Goal: Task Accomplishment & Management: Complete application form

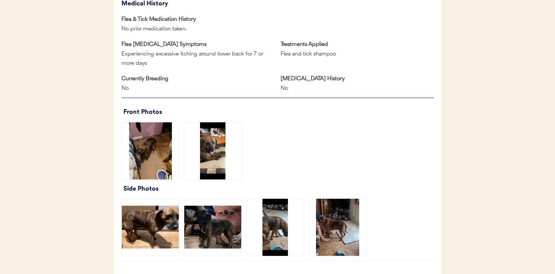
scroll to position [439, 0]
click at [217, 155] on img at bounding box center [212, 150] width 57 height 57
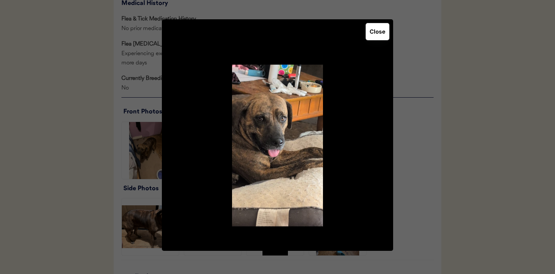
click at [376, 34] on button "Close" at bounding box center [378, 31] width 24 height 17
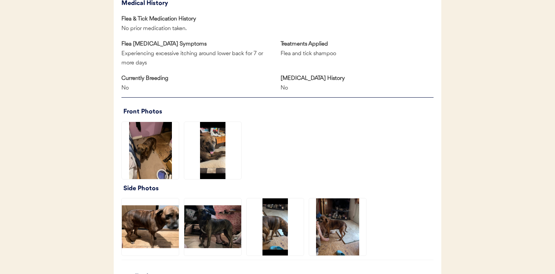
click at [276, 227] on img at bounding box center [275, 226] width 57 height 57
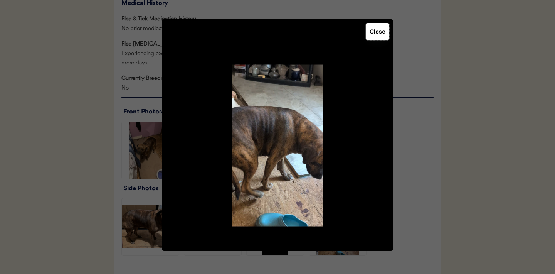
click at [375, 35] on button "Close" at bounding box center [378, 31] width 24 height 17
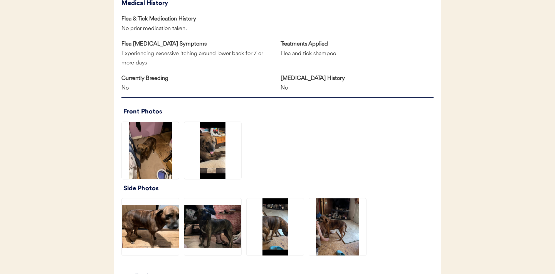
click at [335, 207] on img at bounding box center [337, 226] width 57 height 57
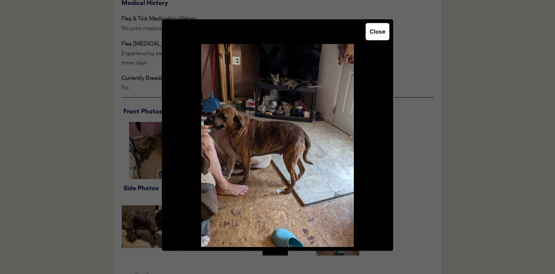
click at [375, 36] on button "Close" at bounding box center [378, 31] width 24 height 17
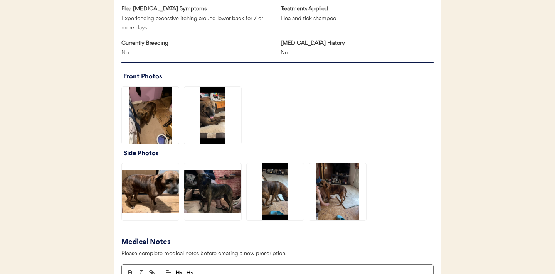
scroll to position [546, 0]
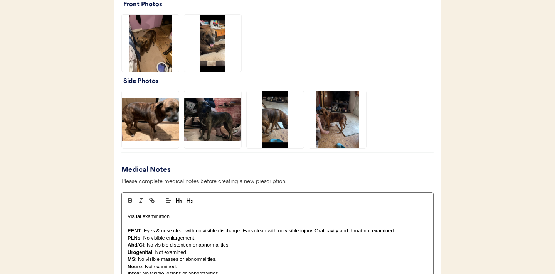
click at [217, 123] on img at bounding box center [212, 119] width 57 height 57
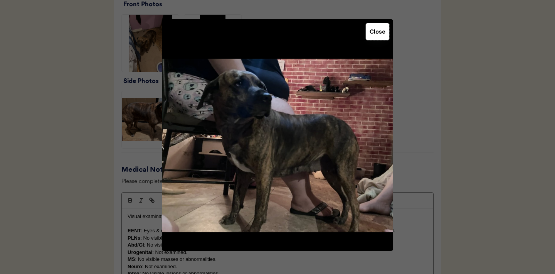
click at [375, 37] on button "Close" at bounding box center [378, 31] width 24 height 17
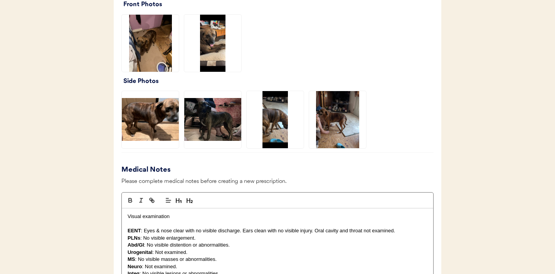
click at [165, 127] on img at bounding box center [150, 119] width 57 height 57
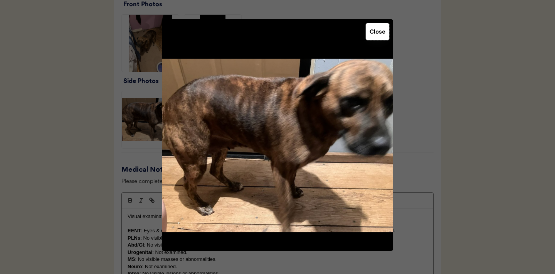
click at [374, 34] on button "Close" at bounding box center [378, 31] width 24 height 17
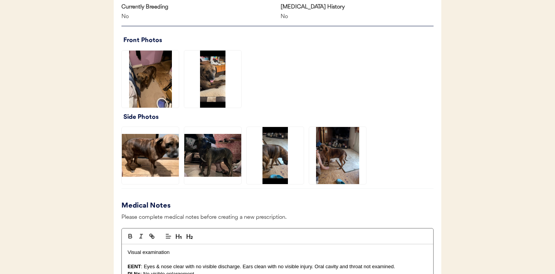
scroll to position [509, 0]
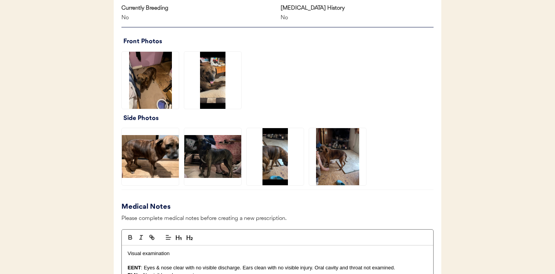
click at [167, 180] on img at bounding box center [150, 156] width 57 height 57
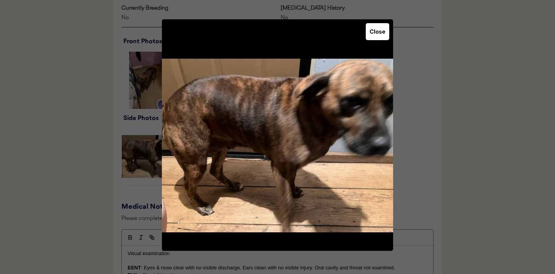
click at [383, 27] on button "Close" at bounding box center [378, 31] width 24 height 17
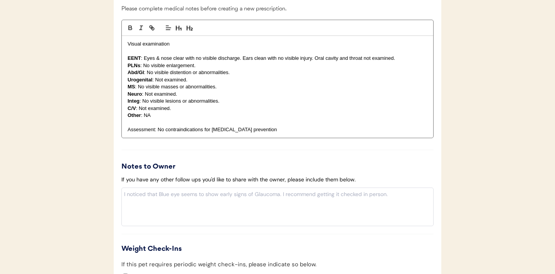
scroll to position [849, 0]
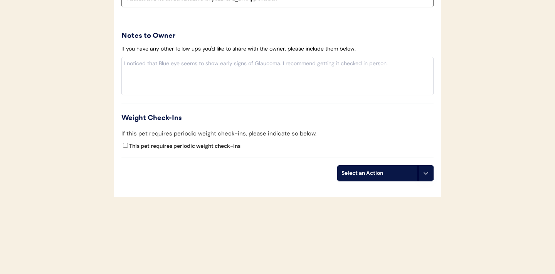
click at [427, 175] on icon at bounding box center [426, 173] width 6 height 6
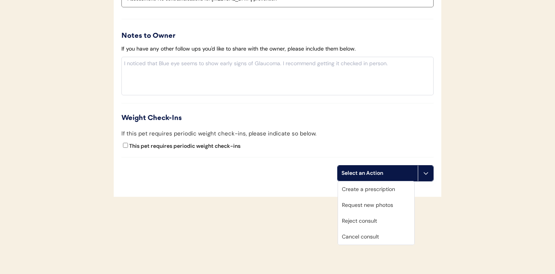
click at [379, 192] on div "Create a prescription" at bounding box center [376, 189] width 76 height 16
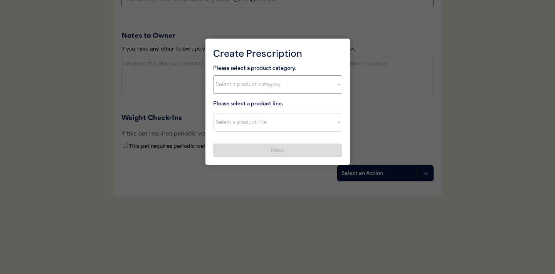
click at [335, 85] on select "Select a product category Allergies Antibiotics Anxiety Combo Parasite Preventi…" at bounding box center [277, 84] width 129 height 19
click at [325, 126] on select "Select a product line" at bounding box center [277, 122] width 129 height 19
click at [337, 123] on select "Select a product line" at bounding box center [277, 122] width 129 height 19
click at [339, 79] on select "Select a product category Allergies Antibiotics Anxiety Combo Parasite Preventi…" at bounding box center [277, 84] width 129 height 19
click at [328, 84] on select "Select a product category Allergies Antibiotics Anxiety Combo Parasite Preventi…" at bounding box center [277, 84] width 129 height 19
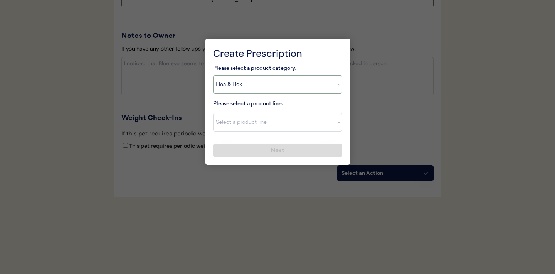
click at [324, 82] on select "Select a product category Allergies Antibiotics Anxiety Combo Parasite Preventi…" at bounding box center [277, 84] width 129 height 19
select select ""flea___tick""
click at [335, 121] on select "Select a product line Advantix II Bravecto 1 Month Bravecto 1 Month (3 Month) B…" at bounding box center [277, 122] width 129 height 19
select select ""NexGard""
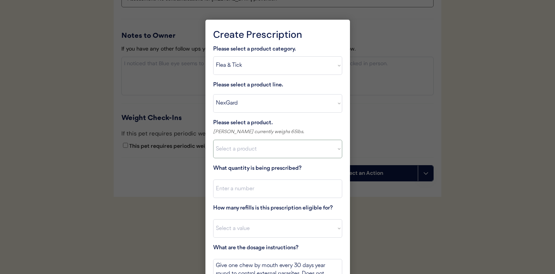
click at [323, 146] on select "Select a product NexGard, 4 - 10lbs NexGard, 10.1 - 24lbs NexGard, 24.1 - 60lbs…" at bounding box center [277, 149] width 129 height 19
select select ""1348695171700984260__LOOKUP__1670802184069x769842999752052000""
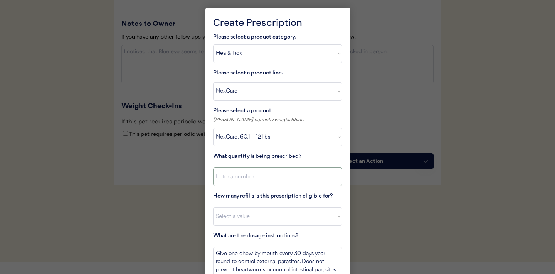
scroll to position [865, 0]
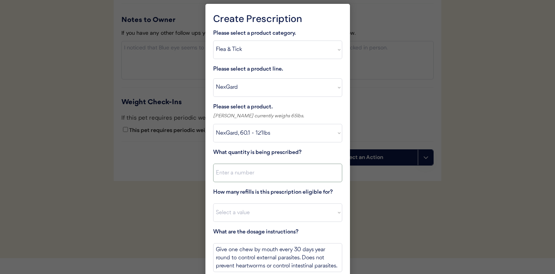
click at [278, 171] on input "input" at bounding box center [277, 172] width 129 height 19
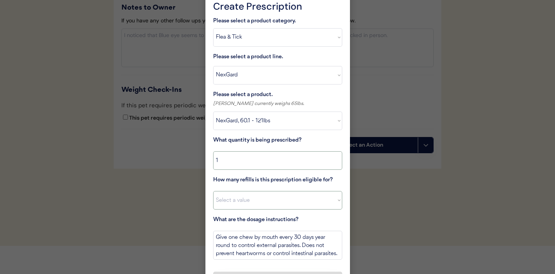
type input "1"
click at [285, 196] on select "Select a value 0 1 2 3 4 5 6 7 8 9 10 11" at bounding box center [277, 200] width 129 height 19
select select "11"
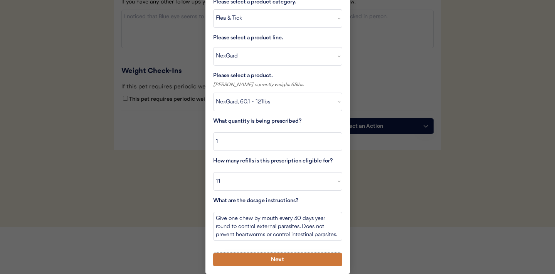
click at [245, 259] on button "Next" at bounding box center [277, 258] width 129 height 13
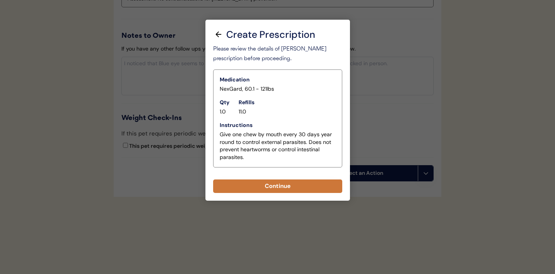
click at [286, 186] on button "Continue" at bounding box center [277, 185] width 129 height 13
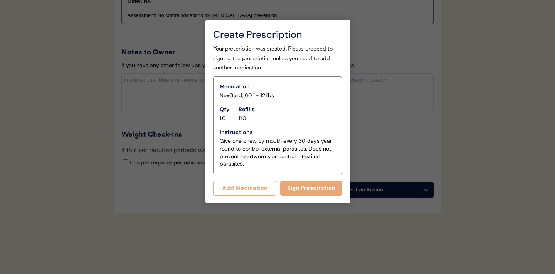
scroll to position [865, 0]
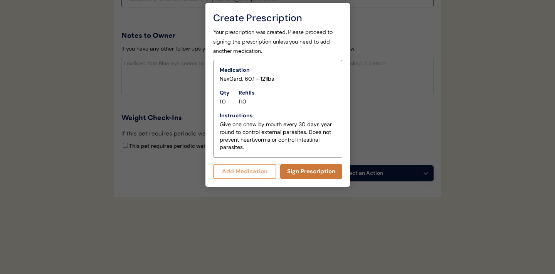
click at [304, 172] on button "Sign Prescription" at bounding box center [311, 171] width 62 height 15
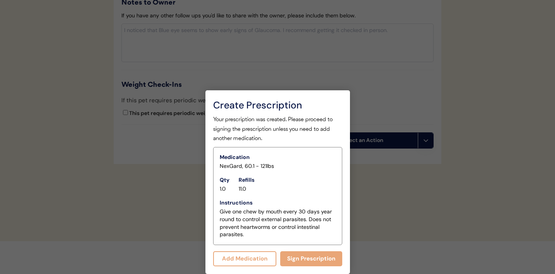
scroll to position [858, 0]
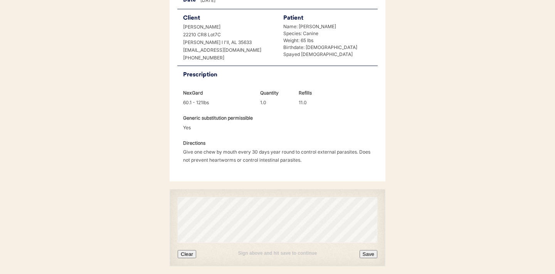
scroll to position [198, 0]
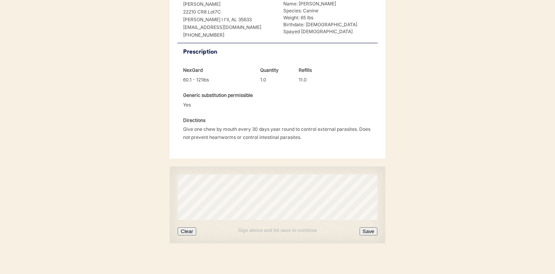
click at [187, 227] on button "Clear" at bounding box center [187, 231] width 19 height 8
click at [367, 227] on button "Save" at bounding box center [369, 231] width 18 height 8
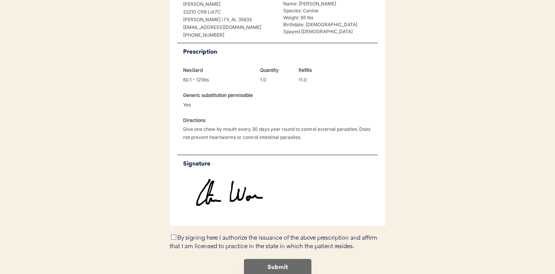
click at [173, 234] on input "By signing here I authorize the issuance of the above prescription and affirm t…" at bounding box center [173, 236] width 5 height 5
checkbox input "true"
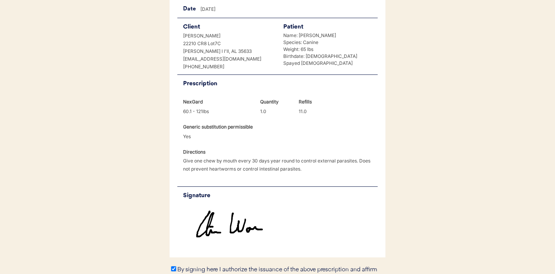
scroll to position [231, 0]
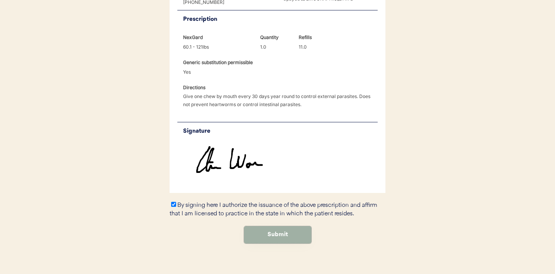
click at [272, 228] on button "Submit" at bounding box center [277, 234] width 67 height 17
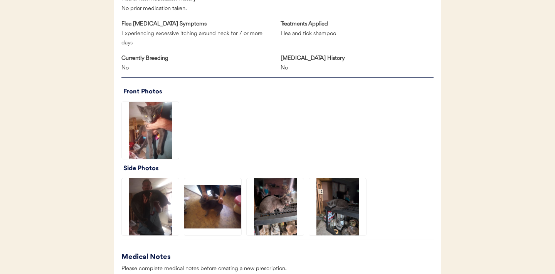
scroll to position [494, 0]
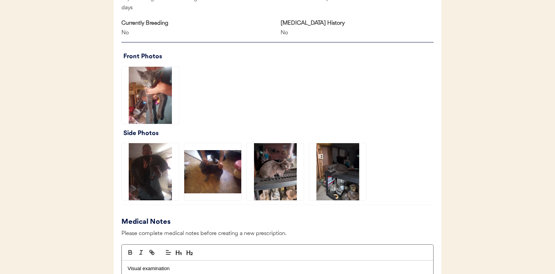
click at [151, 91] on img at bounding box center [150, 95] width 57 height 57
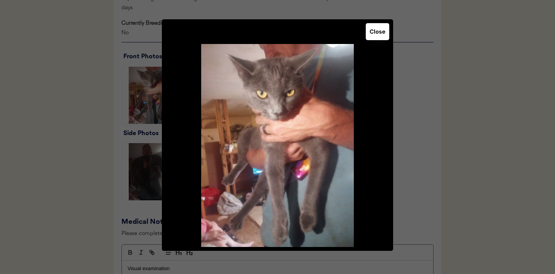
click at [375, 34] on button "Close" at bounding box center [378, 31] width 24 height 17
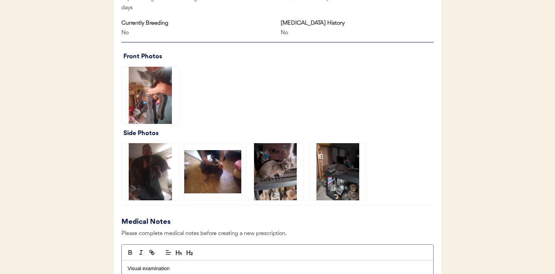
click at [280, 158] on img at bounding box center [275, 171] width 57 height 57
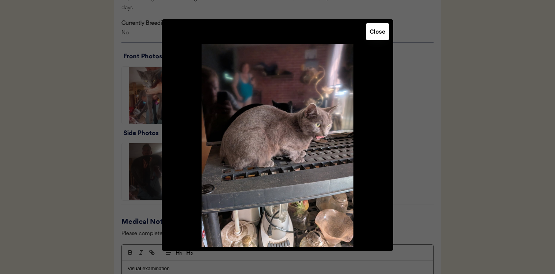
click at [379, 38] on button "Close" at bounding box center [378, 31] width 24 height 17
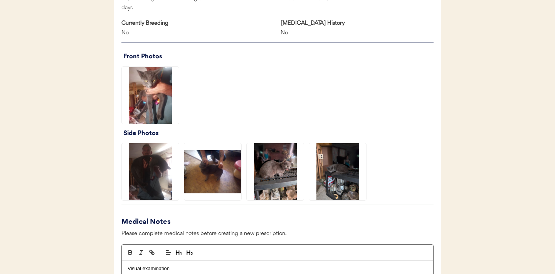
click at [336, 170] on img at bounding box center [337, 171] width 57 height 57
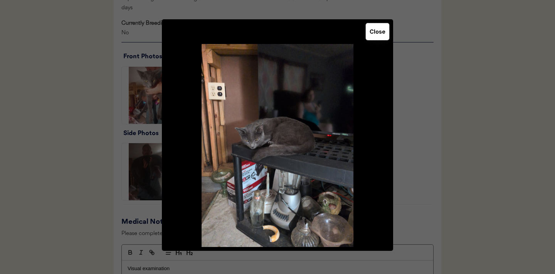
click at [372, 27] on button "Close" at bounding box center [378, 31] width 24 height 17
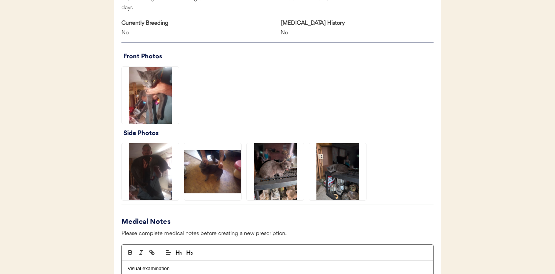
click at [198, 169] on img at bounding box center [212, 171] width 57 height 57
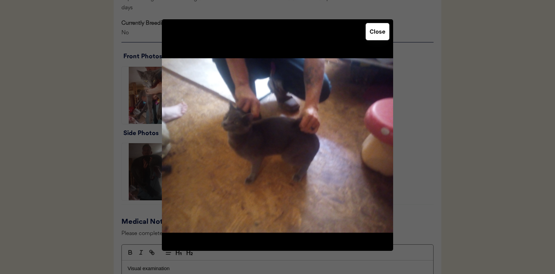
click at [373, 34] on button "Close" at bounding box center [378, 31] width 24 height 17
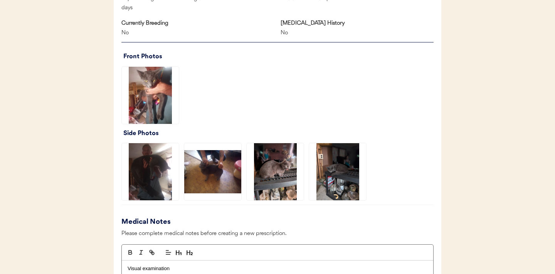
click at [163, 109] on img at bounding box center [150, 95] width 57 height 57
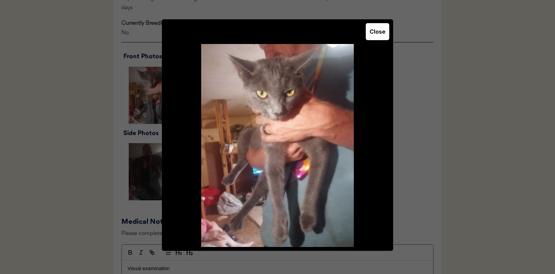
click at [378, 29] on button "Close" at bounding box center [378, 31] width 24 height 17
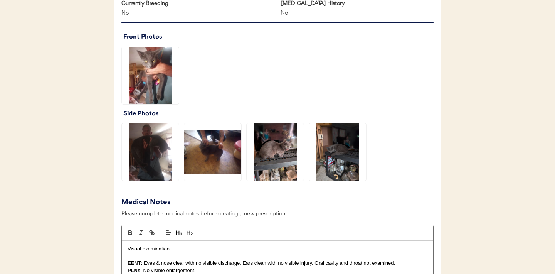
scroll to position [517, 0]
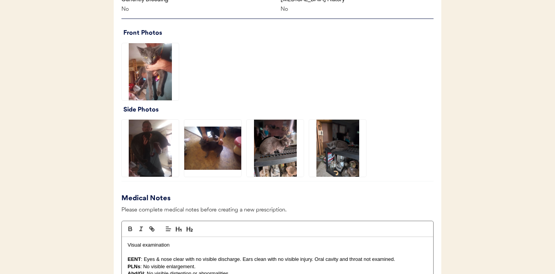
click at [217, 143] on img at bounding box center [212, 147] width 57 height 57
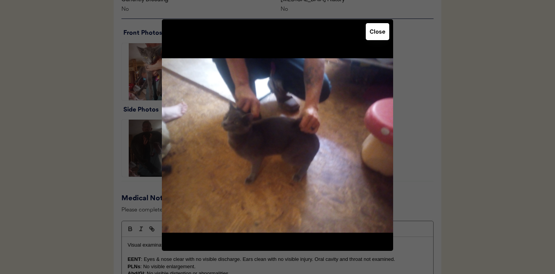
click at [375, 33] on button "Close" at bounding box center [378, 31] width 24 height 17
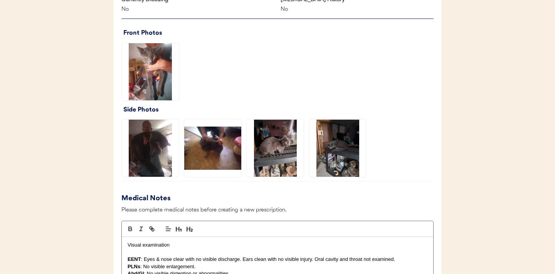
click at [156, 62] on img at bounding box center [150, 71] width 57 height 57
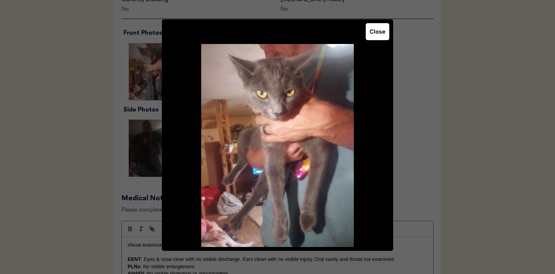
click at [384, 35] on button "Close" at bounding box center [378, 31] width 24 height 17
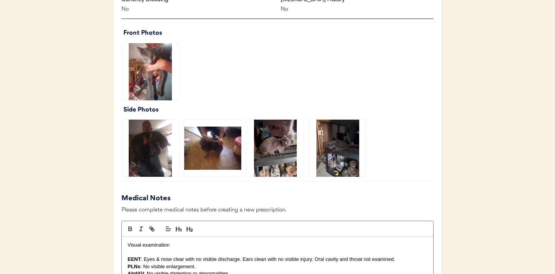
click at [336, 165] on img at bounding box center [337, 147] width 57 height 57
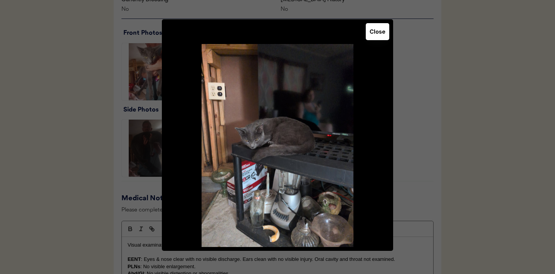
click at [376, 30] on button "Close" at bounding box center [378, 31] width 24 height 17
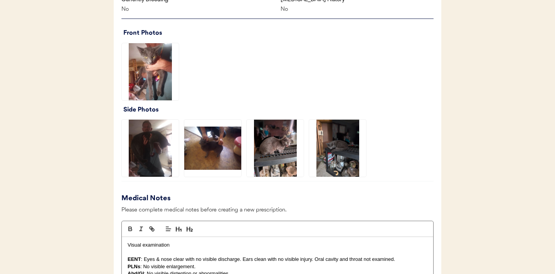
click at [151, 154] on img at bounding box center [150, 147] width 57 height 57
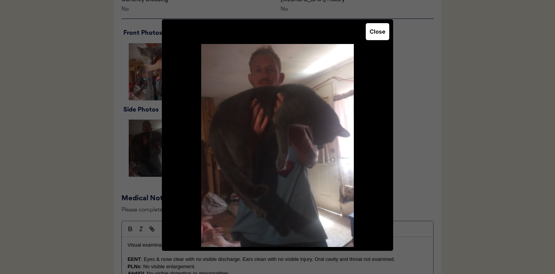
click at [386, 32] on button "Close" at bounding box center [378, 31] width 24 height 17
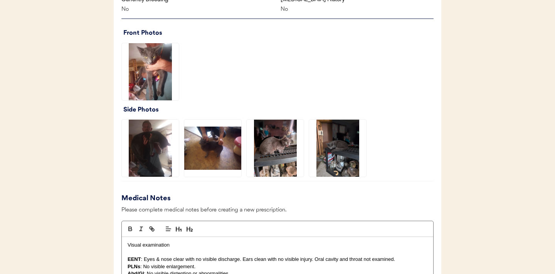
click at [199, 144] on img at bounding box center [212, 147] width 57 height 57
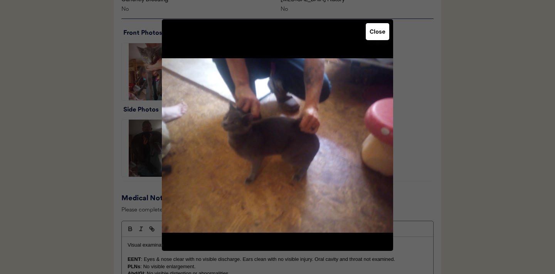
click at [379, 29] on button "Close" at bounding box center [378, 31] width 24 height 17
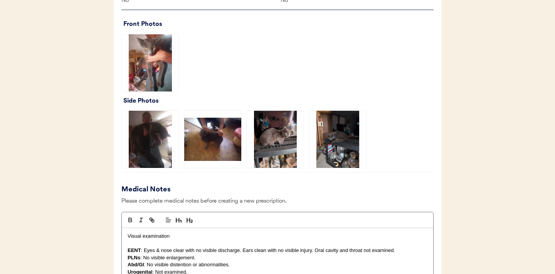
scroll to position [527, 0]
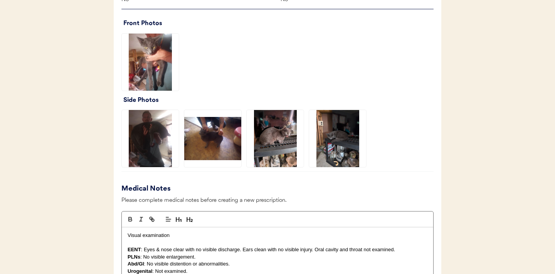
click at [287, 132] on img at bounding box center [275, 138] width 57 height 57
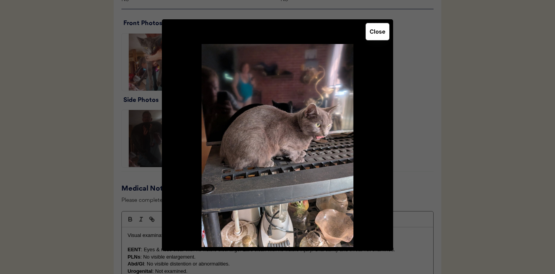
click at [371, 36] on button "Close" at bounding box center [378, 31] width 24 height 17
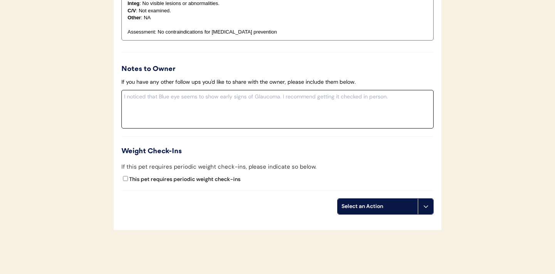
scroll to position [849, 0]
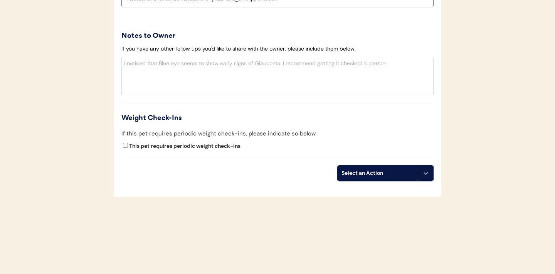
click at [426, 179] on button at bounding box center [425, 172] width 15 height 15
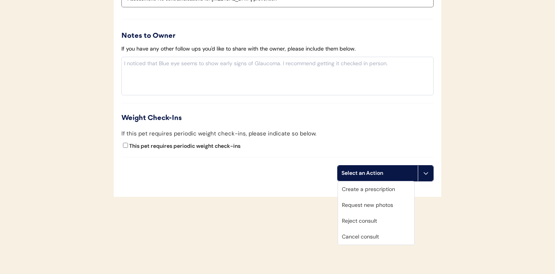
click at [370, 187] on div "Create a prescription" at bounding box center [376, 189] width 76 height 16
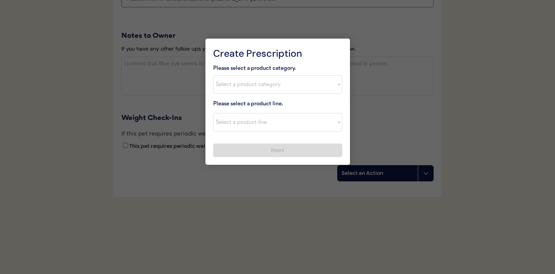
click at [333, 81] on select "Select a product category [MEDICAL_DATA] Antibiotics Anxiety Combo [MEDICAL_DAT…" at bounding box center [277, 84] width 129 height 19
select select ""flea___tick""
click at [337, 122] on select "Select a product line Bravecto Topical for Cats Credelio for Cats" at bounding box center [277, 122] width 129 height 19
select select ""Credelio for Cats""
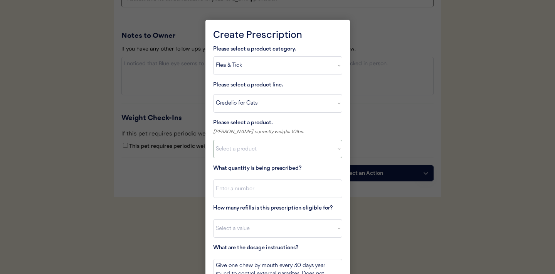
click at [336, 149] on select "Select a product Credelio for Cats, 2 - 4lbs Credelio for Cats, 4.1 - 17lbs" at bounding box center [277, 149] width 129 height 19
select select ""1348695171700984260__LOOKUP__1670802308248x841506022521419000""
click at [256, 188] on input "input" at bounding box center [277, 188] width 129 height 19
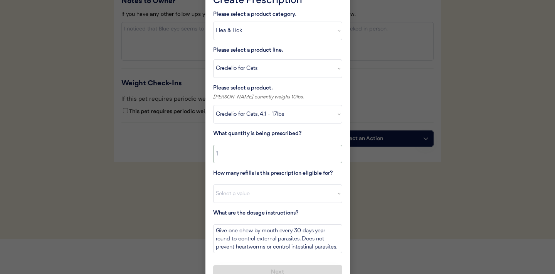
scroll to position [896, 0]
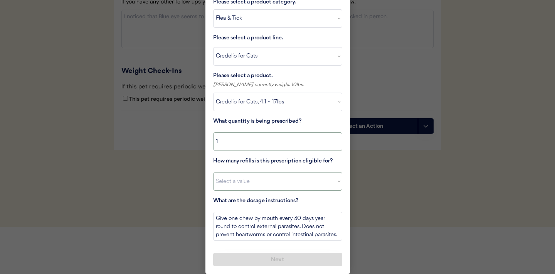
type input "1"
click at [311, 183] on select "Select a value 0 1 2 3 4 5 6 7 8 9 10 11" at bounding box center [277, 181] width 129 height 19
select select "11"
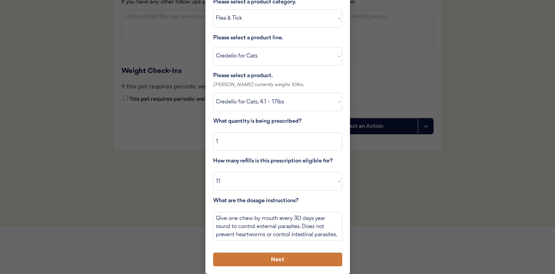
click at [266, 258] on button "Next" at bounding box center [277, 258] width 129 height 13
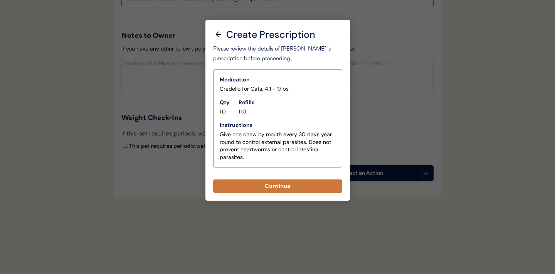
click at [270, 188] on button "Continue" at bounding box center [277, 185] width 129 height 13
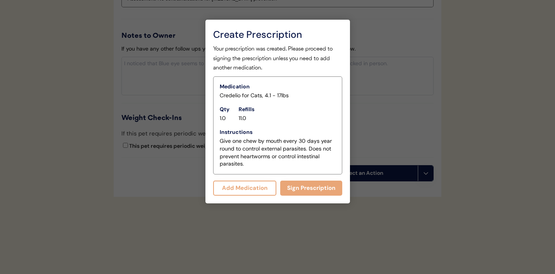
scroll to position [865, 0]
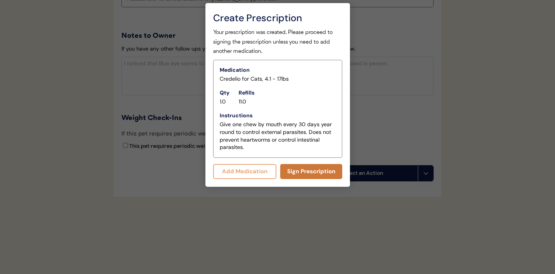
click at [299, 172] on button "Sign Prescription" at bounding box center [311, 171] width 62 height 15
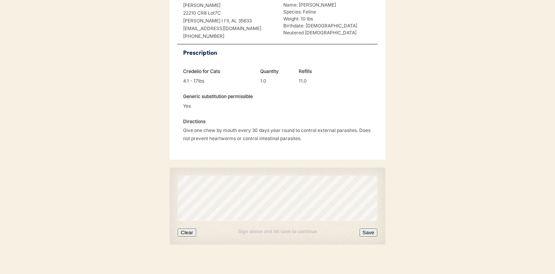
scroll to position [207, 0]
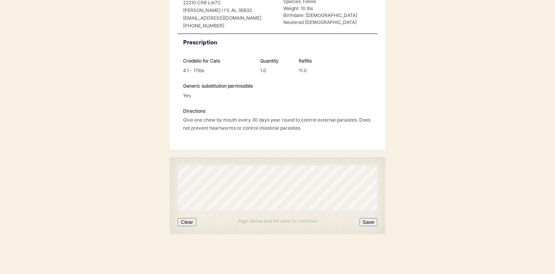
click at [193, 221] on button "Clear" at bounding box center [187, 222] width 19 height 8
click at [185, 222] on button "Clear" at bounding box center [187, 222] width 19 height 8
click at [373, 224] on button "Save" at bounding box center [369, 222] width 18 height 8
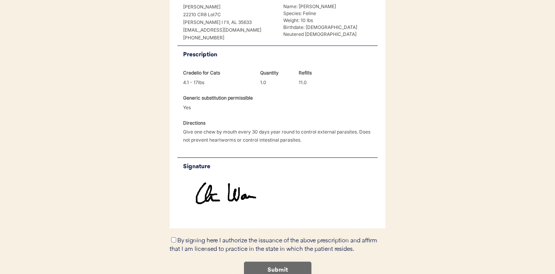
scroll to position [240, 0]
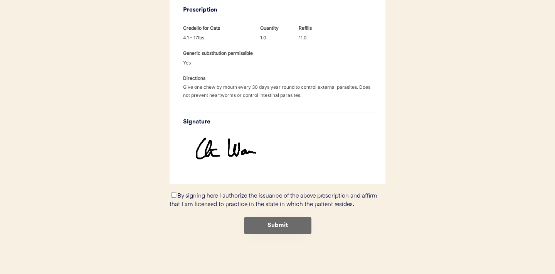
click at [172, 195] on input "By signing here I authorize the issuance of the above prescription and affirm t…" at bounding box center [173, 194] width 5 height 5
checkbox input "true"
click at [286, 225] on button "Submit" at bounding box center [277, 225] width 67 height 17
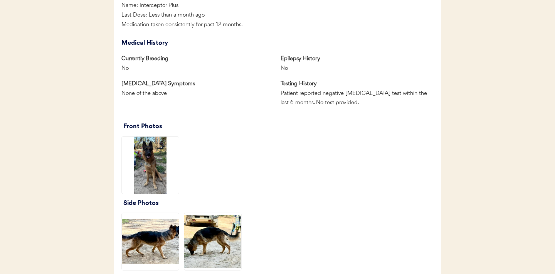
scroll to position [441, 0]
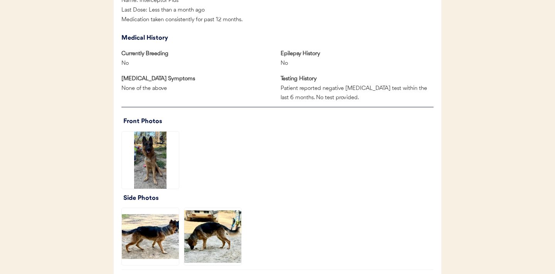
click at [151, 155] on img at bounding box center [150, 159] width 57 height 57
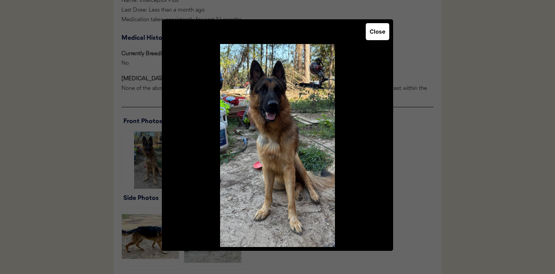
click at [378, 35] on button "Close" at bounding box center [378, 31] width 24 height 17
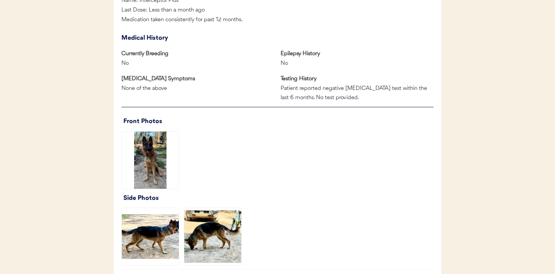
click at [153, 237] on img at bounding box center [150, 236] width 57 height 57
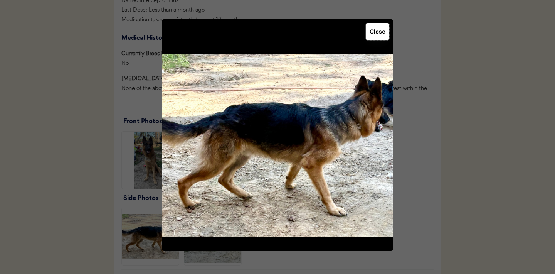
click at [373, 32] on button "Close" at bounding box center [378, 31] width 24 height 17
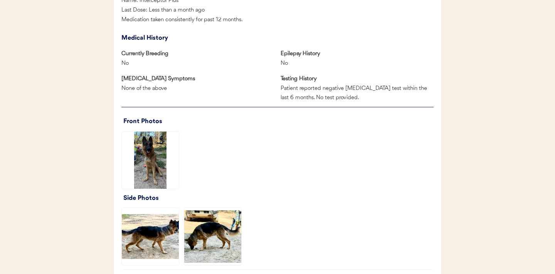
click at [204, 227] on img at bounding box center [212, 236] width 57 height 57
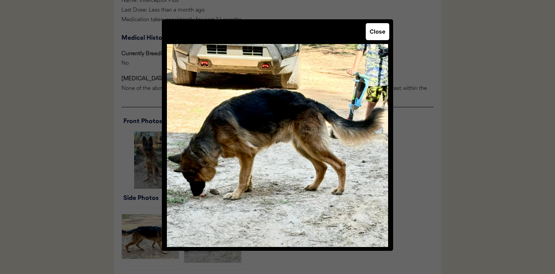
click at [379, 35] on button "Close" at bounding box center [378, 31] width 24 height 17
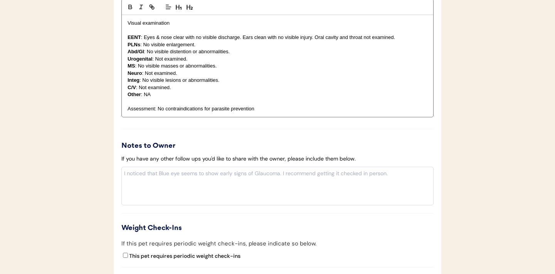
scroll to position [860, 0]
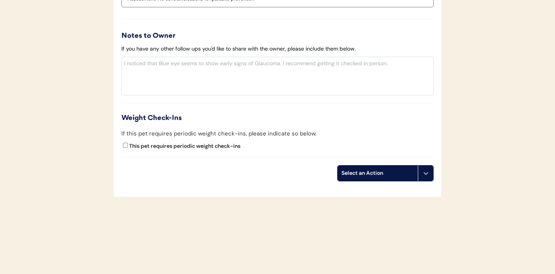
click at [427, 173] on icon at bounding box center [426, 173] width 6 height 6
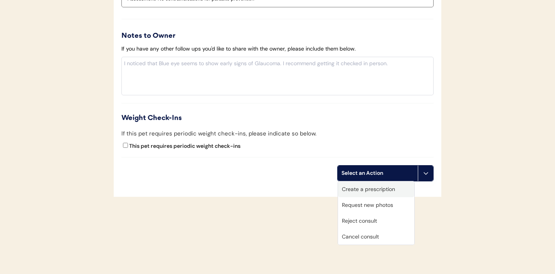
click at [377, 190] on div "Create a prescription" at bounding box center [376, 189] width 76 height 16
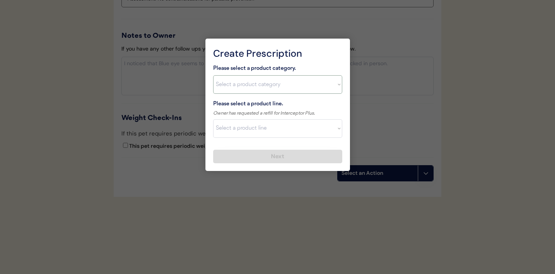
click at [335, 86] on select "Select a product category Allergies Antibiotics Anxiety Combo Parasite Preventi…" at bounding box center [277, 84] width 129 height 19
select select ""heartworm""
click at [329, 129] on select "Select a product line" at bounding box center [277, 128] width 129 height 19
select select ""Interceptor Plus""
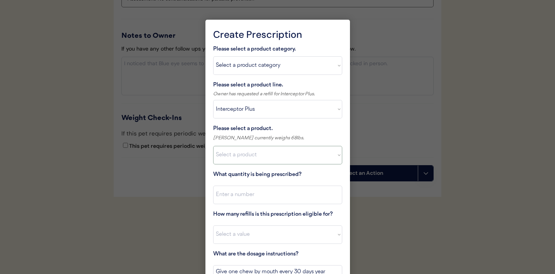
click at [331, 158] on select "Select a product Interceptor Plus, 2 - 8lbs Interceptor Plus, 8.1 - 25lbs Inter…" at bounding box center [277, 155] width 129 height 19
select select ""1348695171700984260__LOOKUP__1723830373209x588597419603984500""
click at [281, 197] on input "input" at bounding box center [277, 194] width 129 height 19
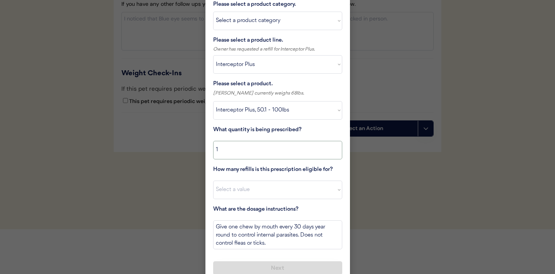
scroll to position [905, 0]
type input "1"
click at [292, 190] on select "Select a value 0 1 2 3 4 5 6 7 8 9 10 11" at bounding box center [277, 189] width 129 height 19
select select "11"
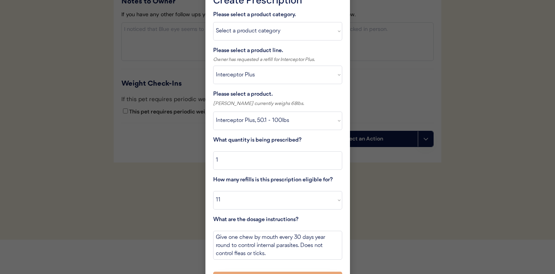
scroll to position [913, 0]
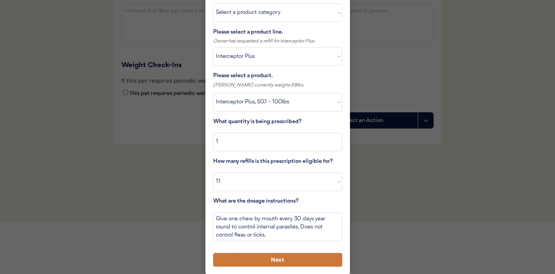
click at [264, 258] on button "Next" at bounding box center [277, 259] width 129 height 13
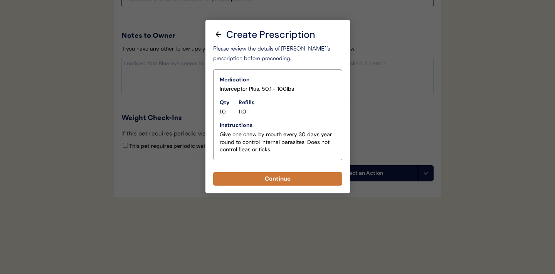
click at [276, 174] on button "Continue" at bounding box center [277, 178] width 129 height 13
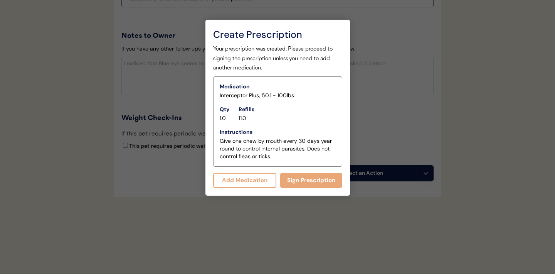
scroll to position [877, 0]
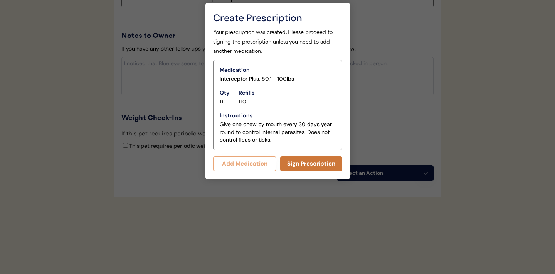
click at [309, 162] on button "Sign Prescription" at bounding box center [311, 163] width 62 height 15
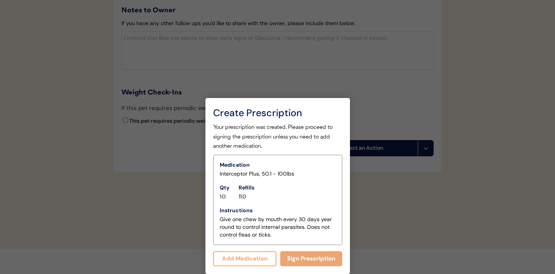
scroll to position [870, 0]
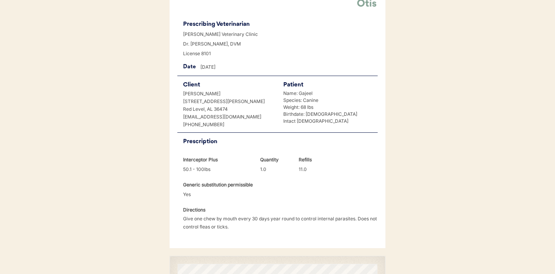
scroll to position [198, 0]
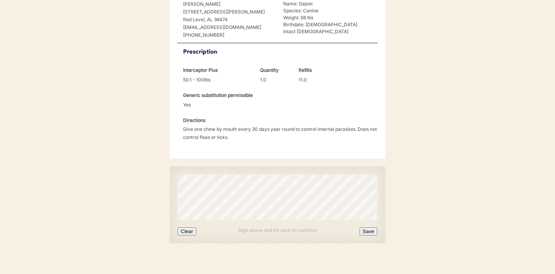
click at [190, 227] on button "Clear" at bounding box center [187, 231] width 19 height 8
click at [365, 227] on button "Save" at bounding box center [369, 231] width 18 height 8
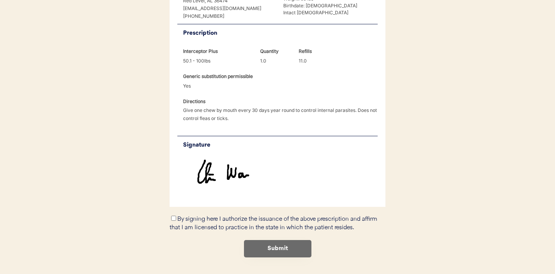
scroll to position [219, 0]
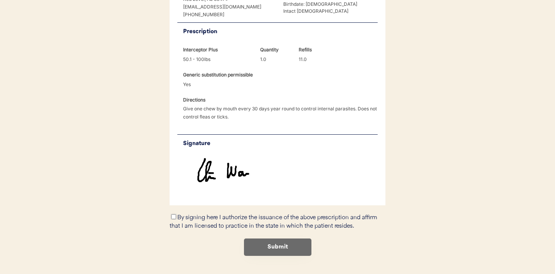
click at [173, 214] on input "By signing here I authorize the issuance of the above prescription and affirm t…" at bounding box center [173, 216] width 5 height 5
checkbox input "true"
click at [279, 238] on button "Submit" at bounding box center [277, 246] width 67 height 17
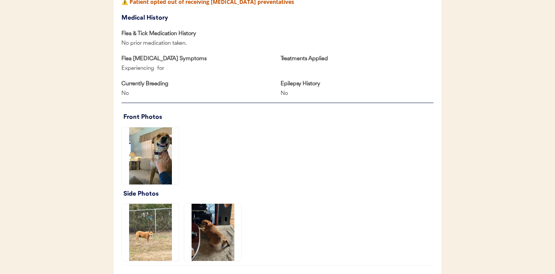
scroll to position [439, 0]
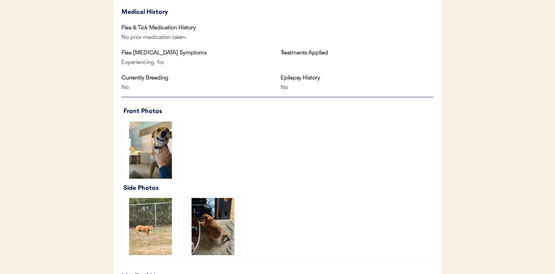
click at [163, 159] on img at bounding box center [150, 149] width 57 height 57
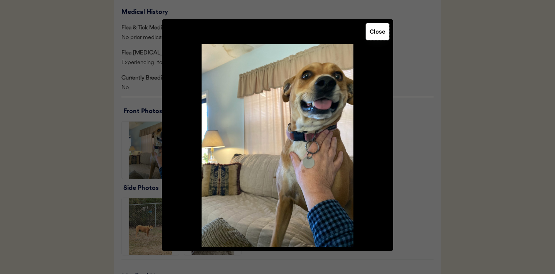
click at [378, 25] on button "Close" at bounding box center [378, 31] width 24 height 17
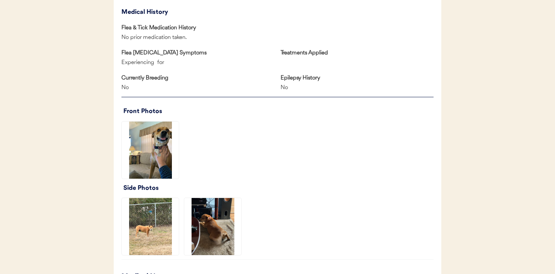
click at [149, 236] on img at bounding box center [150, 226] width 57 height 57
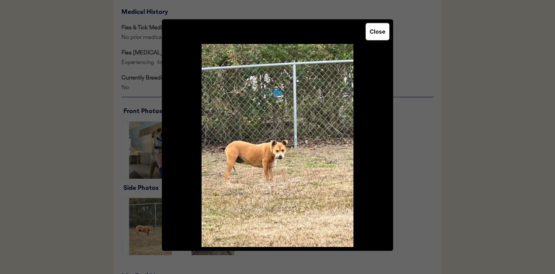
click at [379, 30] on button "Close" at bounding box center [378, 31] width 24 height 17
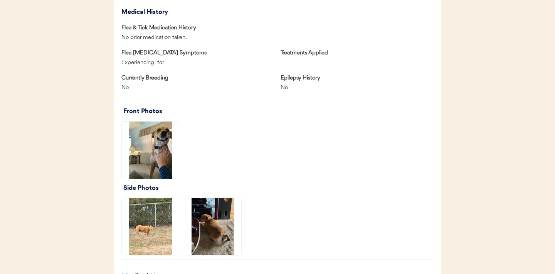
click at [229, 216] on img at bounding box center [212, 226] width 57 height 57
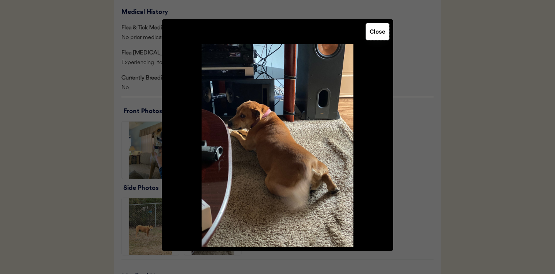
click at [375, 32] on button "Close" at bounding box center [378, 31] width 24 height 17
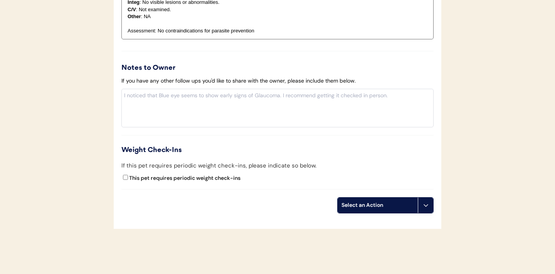
scroll to position [849, 0]
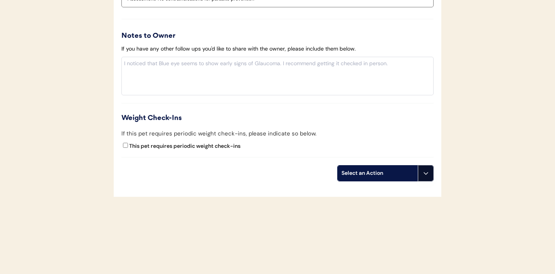
click at [426, 175] on icon at bounding box center [426, 173] width 6 height 6
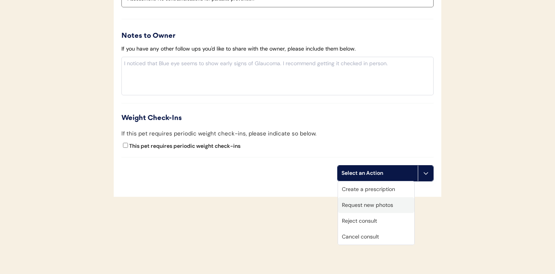
click at [365, 204] on div "Request new photos" at bounding box center [376, 205] width 76 height 16
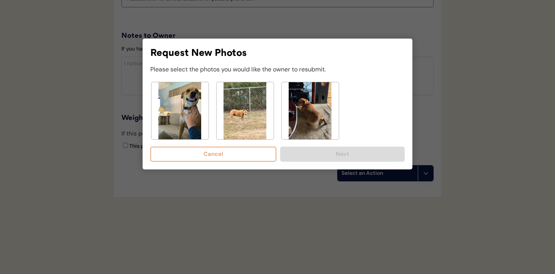
click at [188, 120] on img at bounding box center [179, 110] width 57 height 57
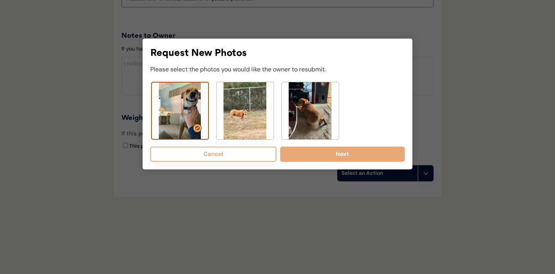
click at [239, 113] on img at bounding box center [245, 110] width 57 height 57
click at [312, 112] on img at bounding box center [310, 110] width 57 height 57
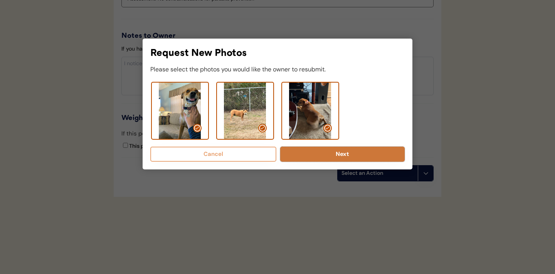
click at [319, 157] on button "Next" at bounding box center [342, 153] width 125 height 15
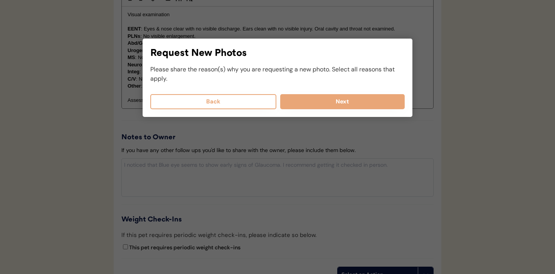
scroll to position [745, 0]
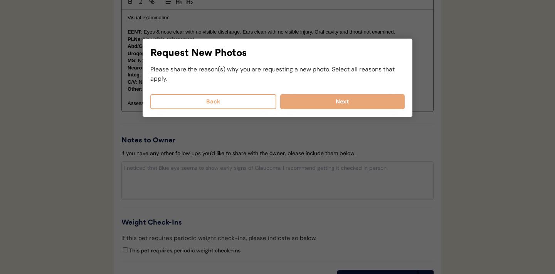
select select
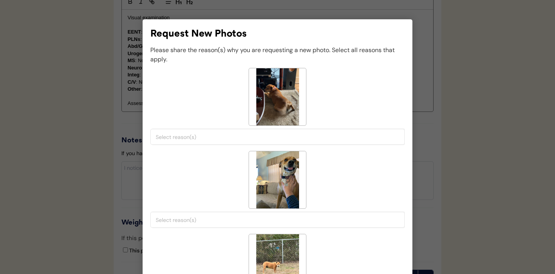
click at [219, 140] on input "search" at bounding box center [279, 136] width 247 height 7
click at [360, 86] on div "< --- Select Reasons --- > Both sides of face are not visible Poor lighting/vis…" at bounding box center [277, 106] width 254 height 77
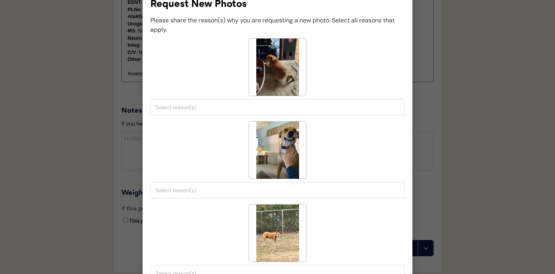
scroll to position [782, 0]
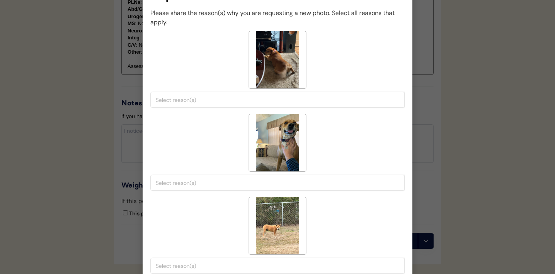
click at [252, 101] on input "search" at bounding box center [279, 99] width 247 height 7
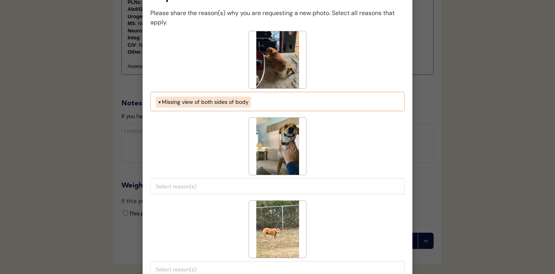
scroll to position [52, 0]
click at [265, 102] on ul "× Missing view of both sides of body" at bounding box center [277, 100] width 247 height 13
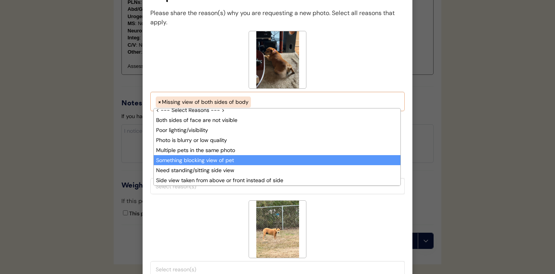
scroll to position [0, 0]
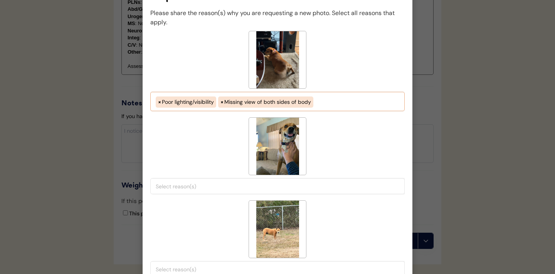
select select "porr_lighting"
click at [230, 184] on input "search" at bounding box center [279, 186] width 247 height 7
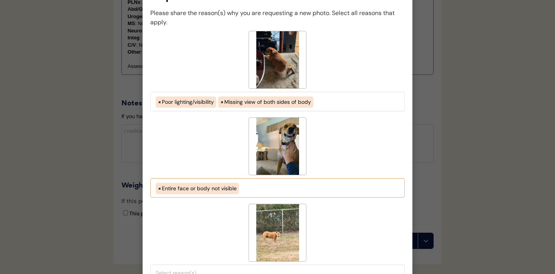
scroll to position [59, 0]
select select "pet_is_laying_down"
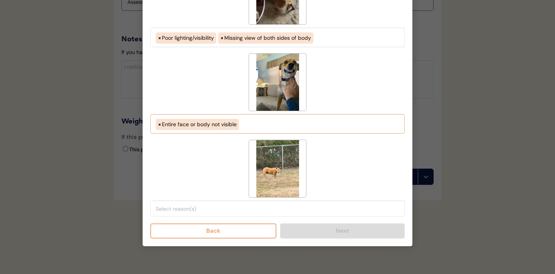
scroll to position [849, 0]
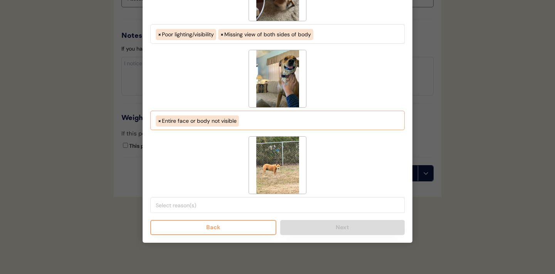
click at [206, 203] on input "search" at bounding box center [279, 205] width 247 height 7
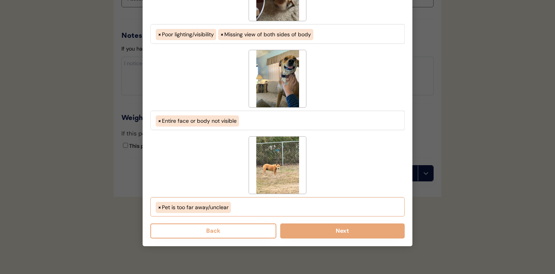
scroll to position [66, 0]
select select "picture_taken_from_above_instead_of_side"
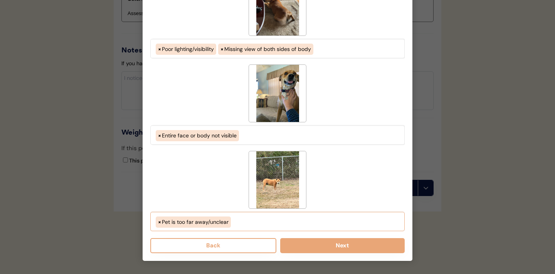
scroll to position [849, 0]
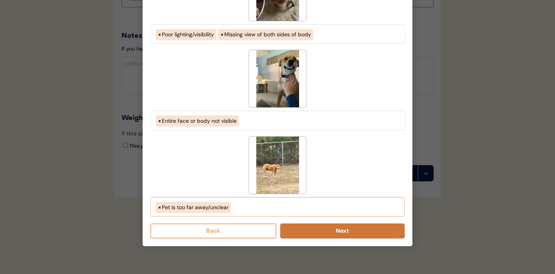
click at [335, 229] on button "Next" at bounding box center [342, 230] width 125 height 15
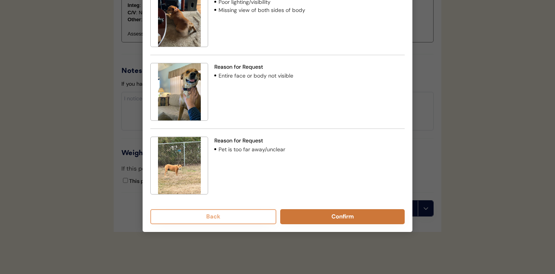
scroll to position [764, 0]
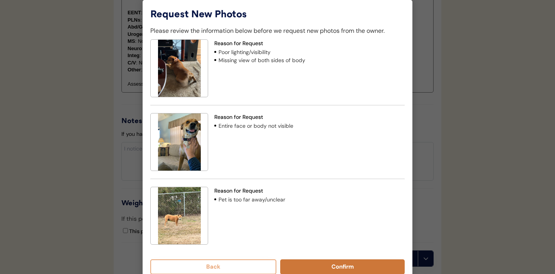
click at [305, 264] on button "Confirm" at bounding box center [342, 266] width 125 height 15
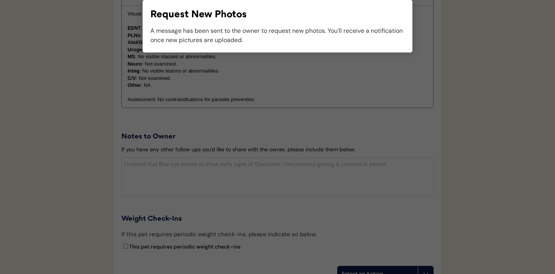
scroll to position [779, 0]
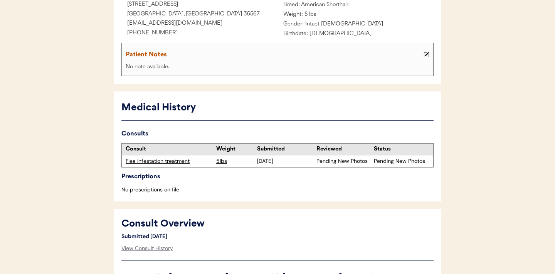
scroll to position [76, 0]
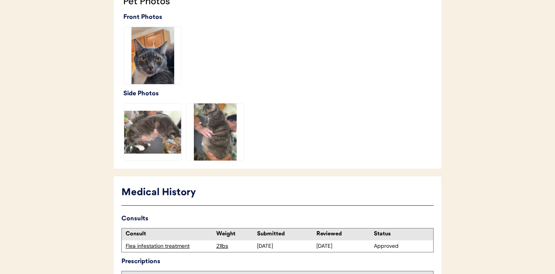
scroll to position [303, 0]
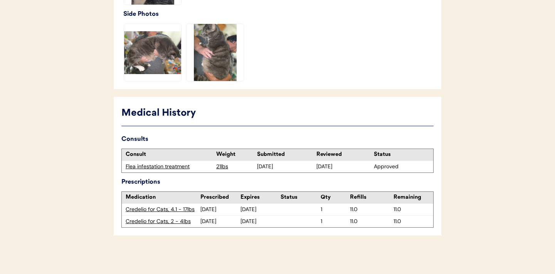
click at [171, 167] on div "Flea infestation treatment" at bounding box center [169, 167] width 87 height 8
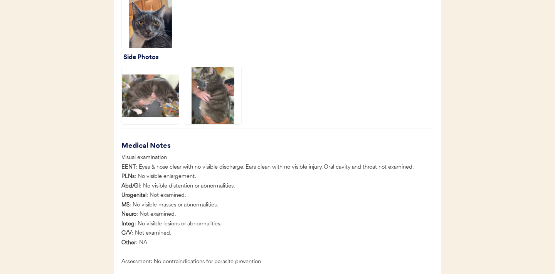
scroll to position [547, 0]
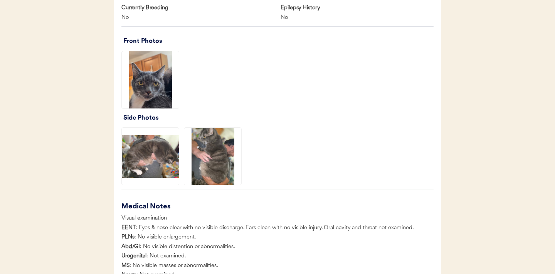
click at [152, 146] on img at bounding box center [150, 156] width 57 height 57
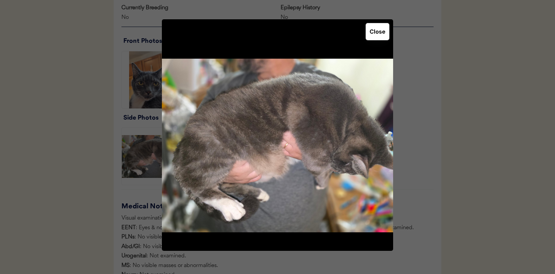
click at [379, 33] on button "Close" at bounding box center [378, 31] width 24 height 17
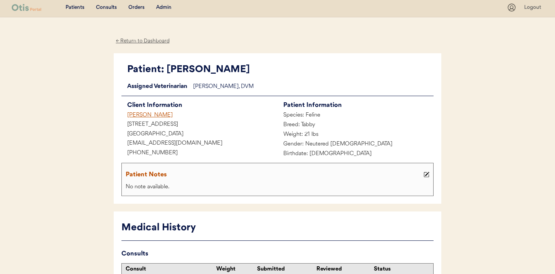
scroll to position [0, 0]
